Goal: Register for event/course

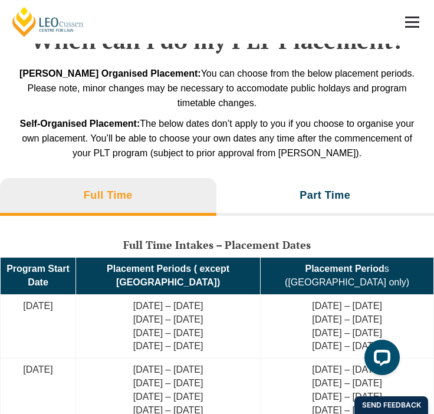
scroll to position [3738, 0]
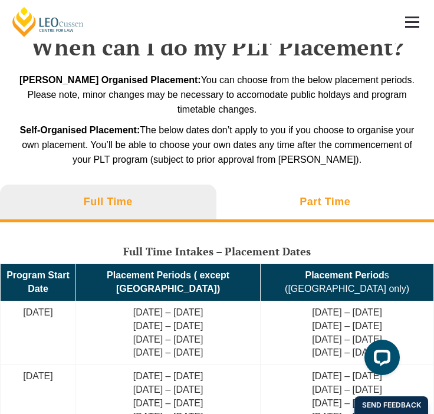
click at [247, 195] on li "Part Time" at bounding box center [325, 204] width 218 height 38
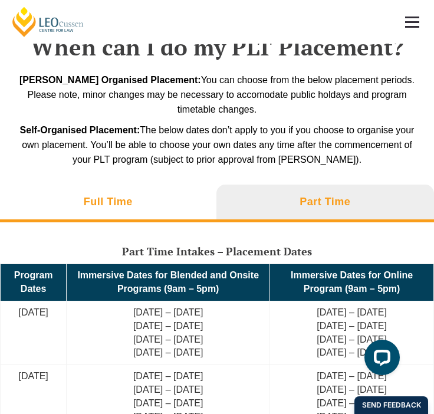
click at [160, 198] on li "Full Time" at bounding box center [108, 204] width 216 height 38
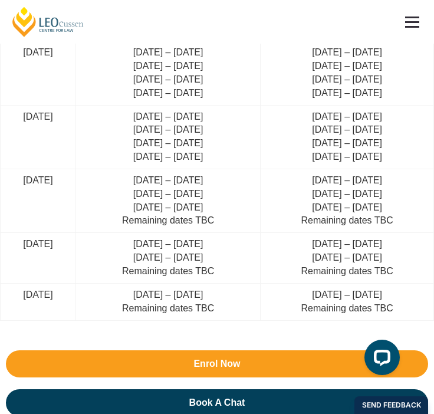
scroll to position [4387, 0]
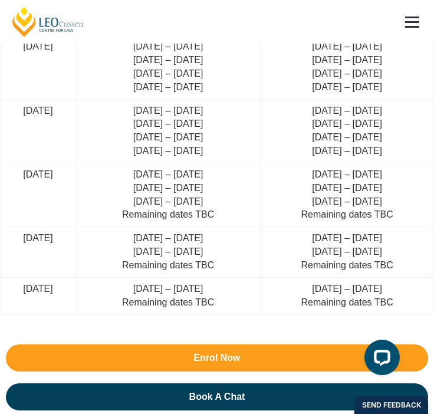
click at [148, 277] on td "[DATE] – [DATE] Remaining dates TBC" at bounding box center [167, 295] width 185 height 37
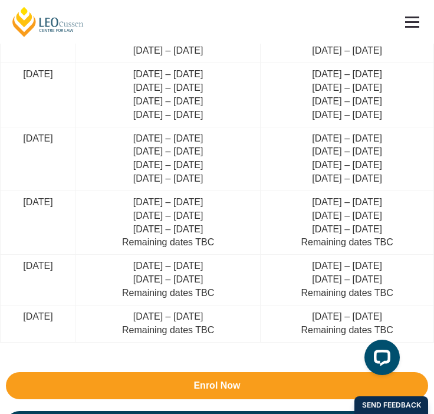
scroll to position [4356, 0]
